Goal: Task Accomplishment & Management: Manage account settings

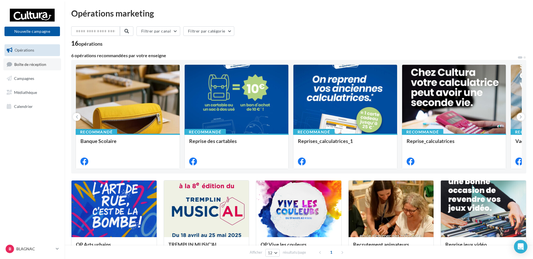
click at [22, 67] on link "Boîte de réception" at bounding box center [32, 64] width 58 height 12
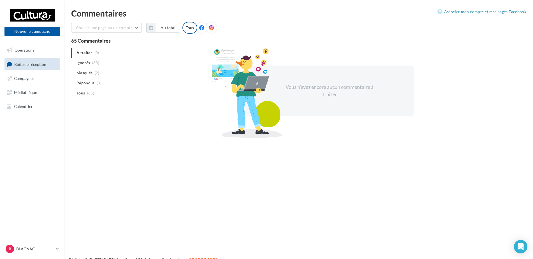
click at [22, 63] on span "Boîte de réception" at bounding box center [30, 64] width 32 height 5
click at [322, 118] on div "Vous n'avez encore aucun commentaire à traiter" at bounding box center [329, 91] width 393 height 86
click at [324, 92] on div "Vous n'avez encore aucun commentaire à traiter" at bounding box center [329, 90] width 96 height 14
click at [151, 122] on div "Vous n'avez encore aucun commentaire à traiter" at bounding box center [329, 91] width 393 height 86
click at [93, 80] on span "Répondus" at bounding box center [85, 83] width 18 height 6
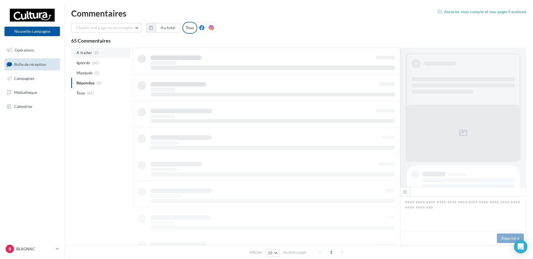
click at [93, 55] on li "A traiter (0)" at bounding box center [100, 53] width 59 height 10
click at [87, 130] on div "A traiter (0) Ignorés (60) [GEOGRAPHIC_DATA] (2) Répondus (3) Tous (65) FB Ma p…" at bounding box center [298, 181] width 455 height 269
